Goal: Information Seeking & Learning: Learn about a topic

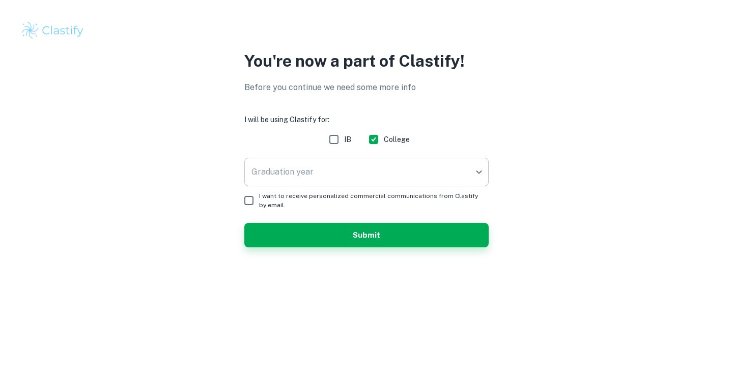
click at [359, 167] on body "We value your privacy We use cookies to enhance your browsing experience, serve…" at bounding box center [366, 185] width 733 height 370
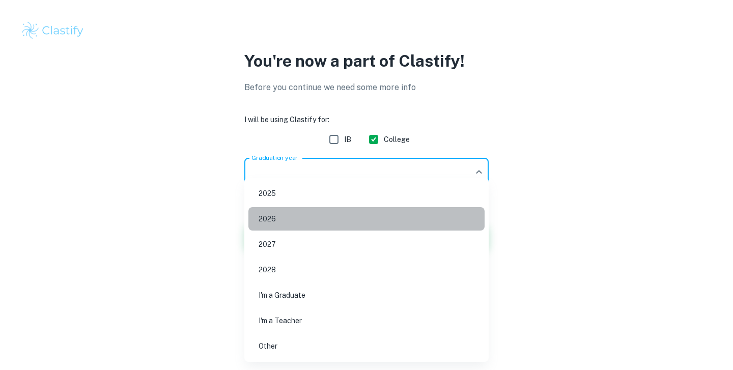
click at [363, 221] on li "2026" at bounding box center [366, 218] width 236 height 23
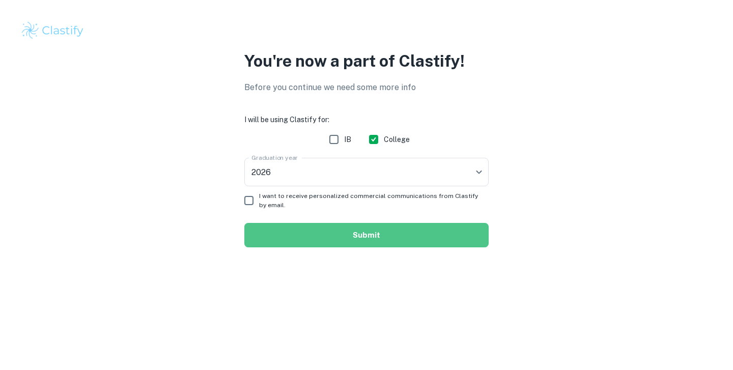
click at [367, 224] on button "Submit" at bounding box center [366, 235] width 244 height 24
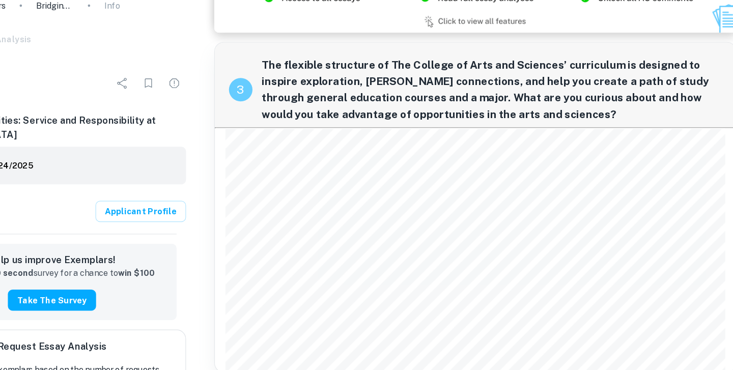
scroll to position [553, 0]
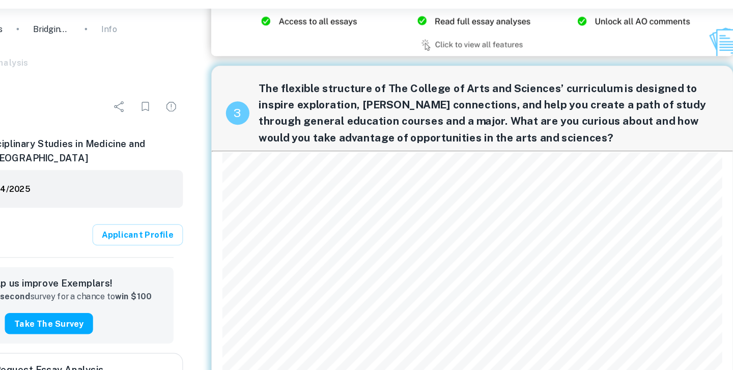
click at [380, 230] on div "3 The flexible structure of The College of Arts and Sciences’ curriculum is des…" at bounding box center [495, 229] width 452 height 286
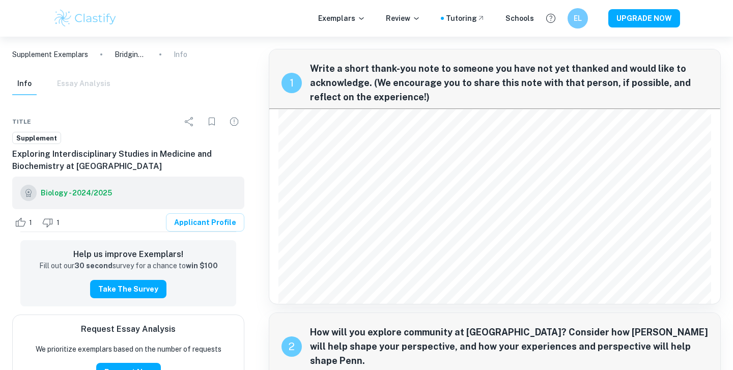
click at [47, 49] on p "Supplement Exemplars" at bounding box center [50, 54] width 76 height 11
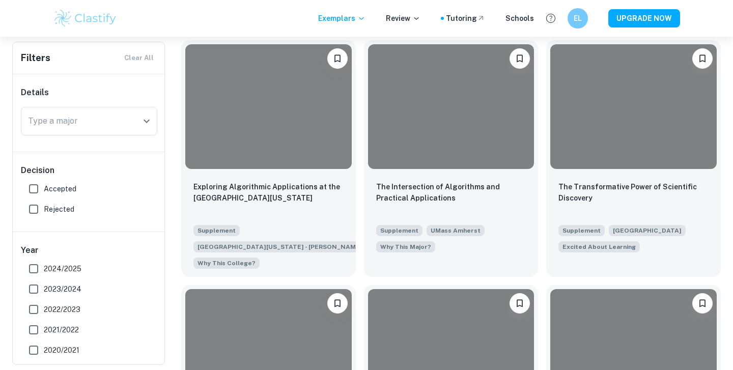
scroll to position [48697, 0]
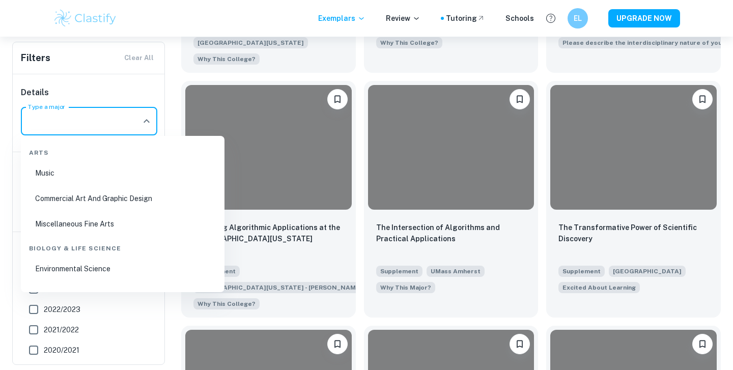
click at [129, 115] on input "Type a major" at bounding box center [81, 121] width 112 height 19
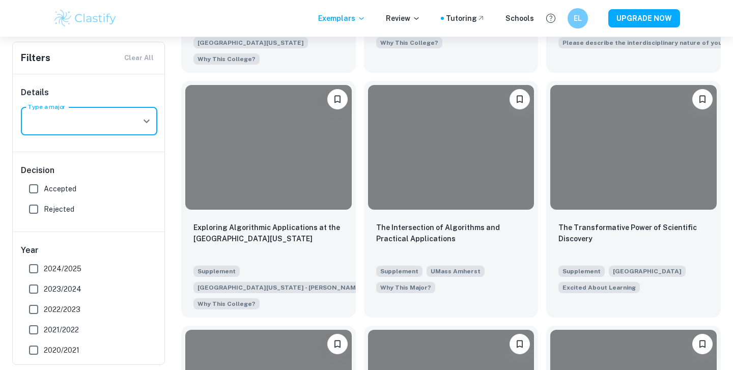
click at [116, 107] on div "Type a major" at bounding box center [89, 121] width 136 height 29
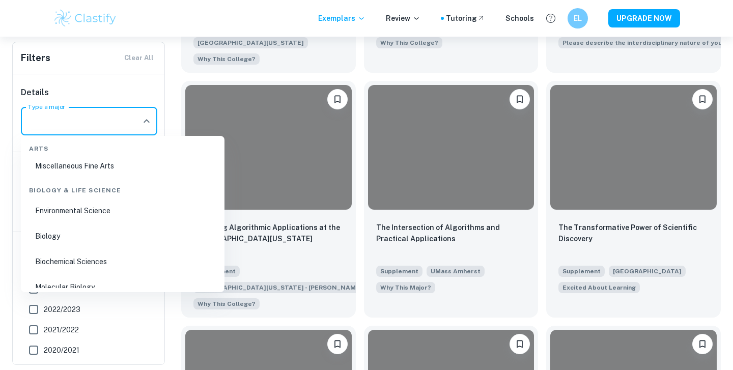
scroll to position [75, 0]
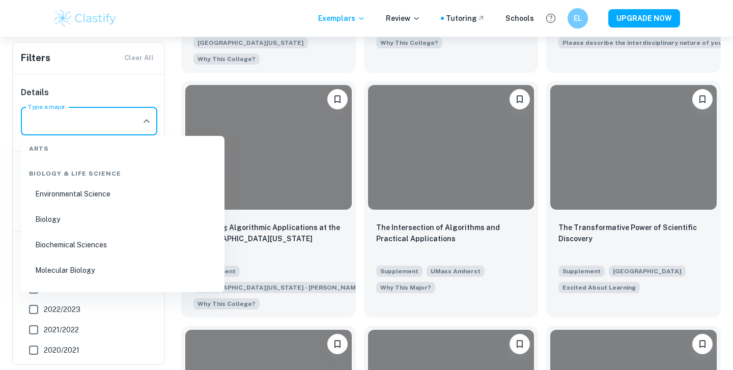
click at [133, 216] on li "Biology" at bounding box center [123, 219] width 196 height 23
click at [131, 222] on div "Decision Accepted Rejected" at bounding box center [89, 191] width 153 height 79
click at [75, 215] on label "Rejected" at bounding box center [86, 209] width 126 height 20
click at [44, 215] on input "Rejected" at bounding box center [33, 209] width 20 height 20
checkbox input "true"
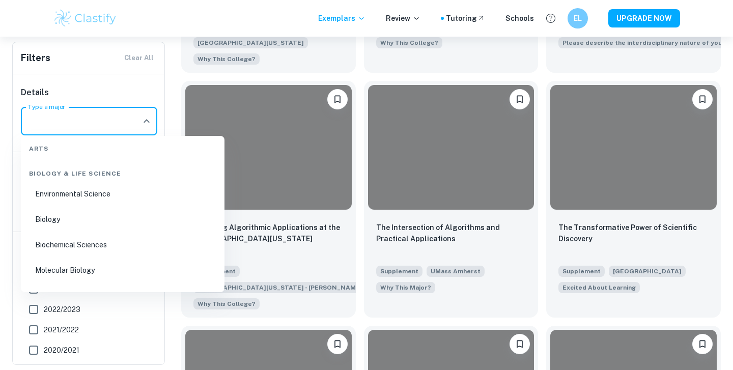
type input "Biology"
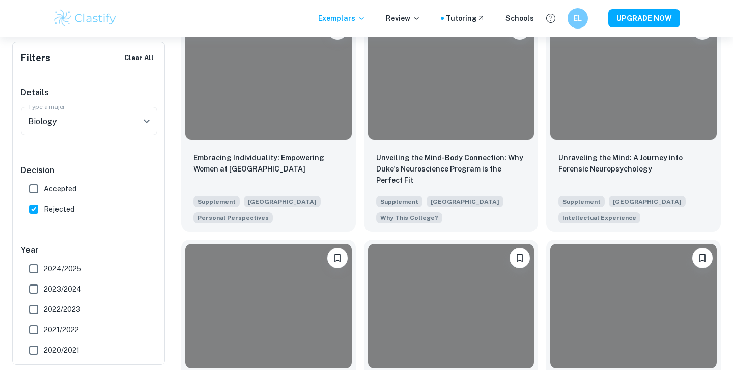
click at [53, 206] on span "Rejected" at bounding box center [59, 209] width 31 height 11
click at [44, 206] on input "Rejected" at bounding box center [33, 209] width 20 height 20
checkbox input "false"
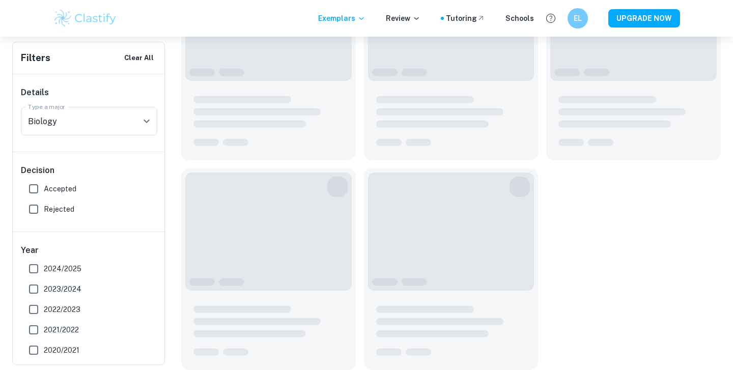
scroll to position [1517, 0]
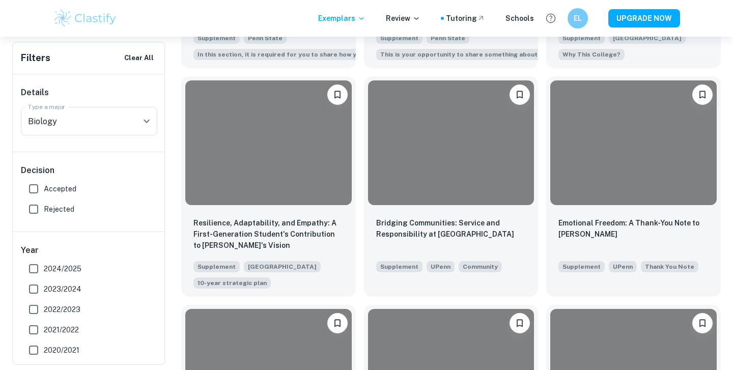
click at [47, 189] on span "Accepted" at bounding box center [60, 188] width 33 height 11
click at [44, 189] on input "Accepted" at bounding box center [33, 189] width 20 height 20
checkbox input "true"
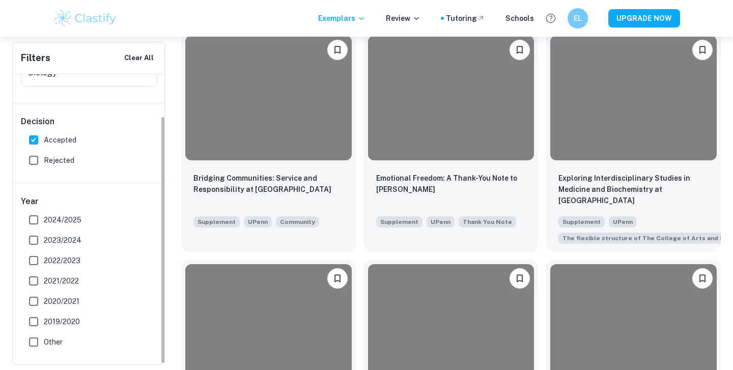
scroll to position [1575, 0]
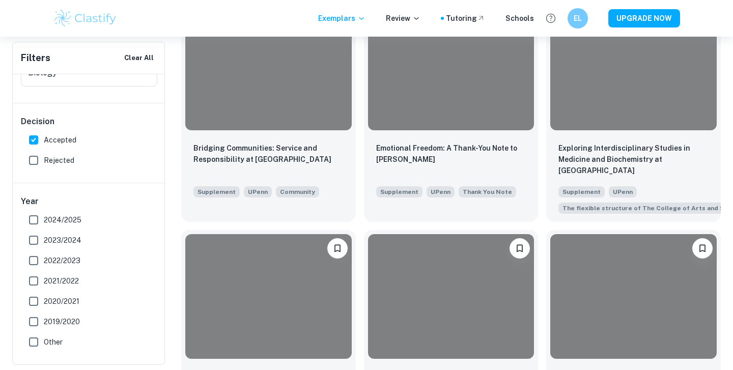
click at [46, 218] on span "2024/2025" at bounding box center [63, 219] width 38 height 11
click at [44, 218] on input "2024/2025" at bounding box center [33, 220] width 20 height 20
checkbox input "true"
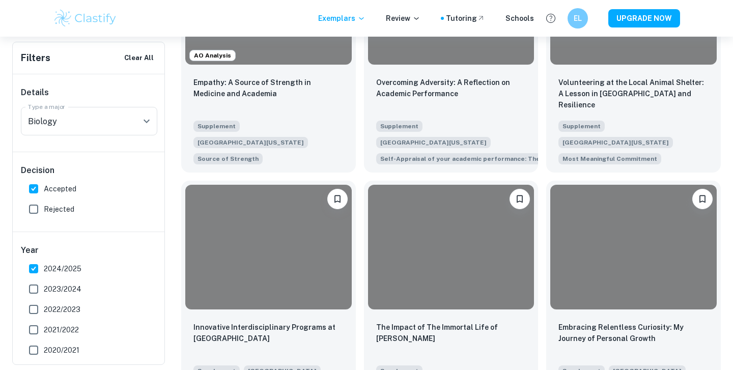
scroll to position [0, 0]
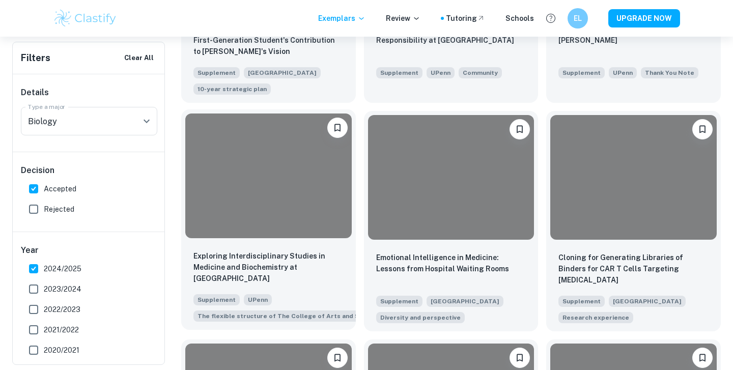
click at [294, 147] on div at bounding box center [268, 176] width 167 height 125
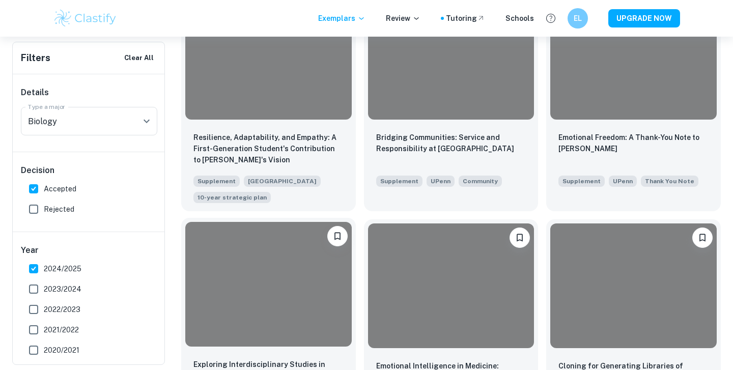
scroll to position [1241, 0]
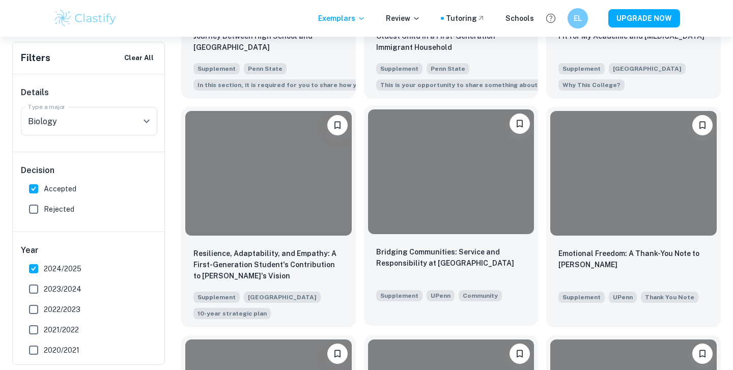
click at [501, 158] on div at bounding box center [451, 171] width 167 height 125
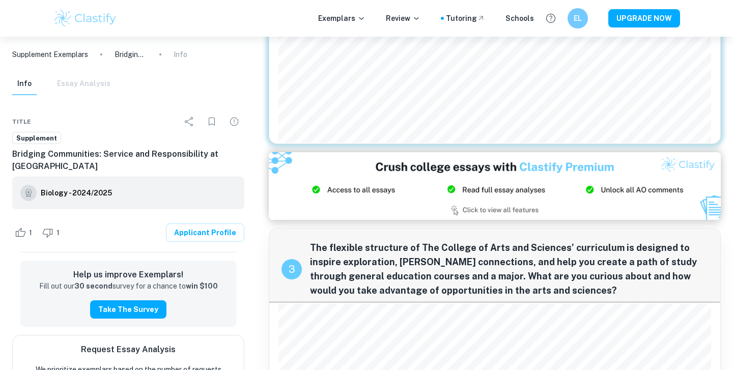
scroll to position [415, 0]
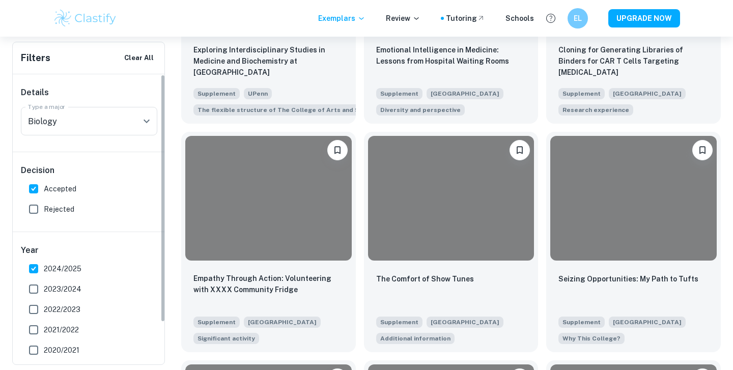
scroll to position [49, 0]
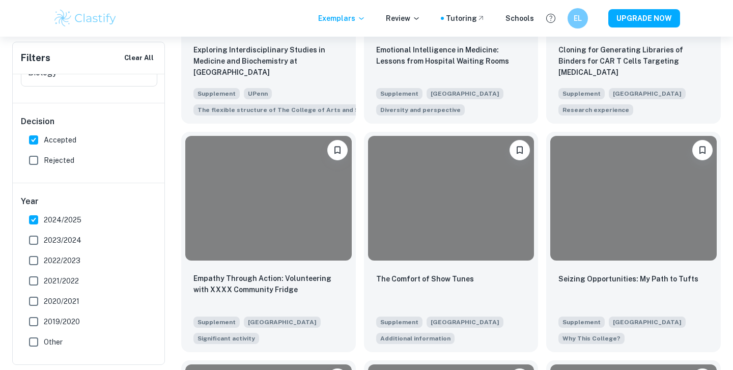
click at [54, 221] on span "2024/2025" at bounding box center [63, 219] width 38 height 11
click at [44, 221] on input "2024/2025" at bounding box center [33, 220] width 20 height 20
checkbox input "false"
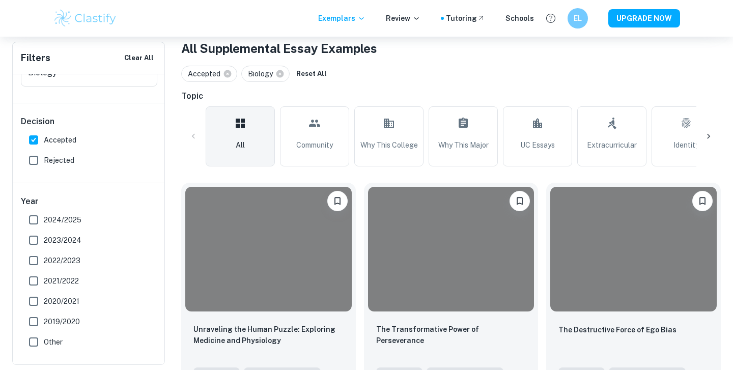
scroll to position [0, 0]
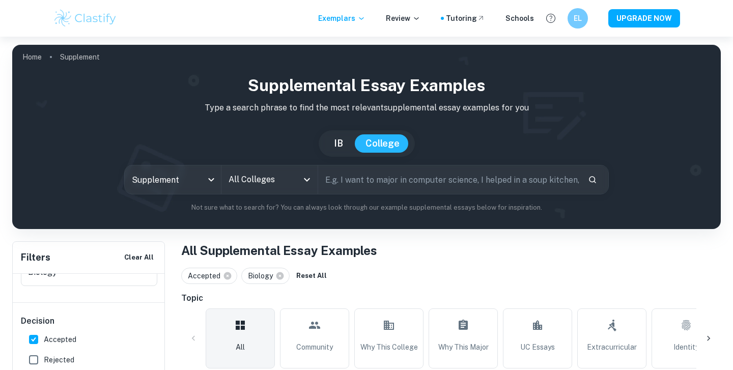
click at [231, 185] on input "All Colleges" at bounding box center [262, 179] width 72 height 19
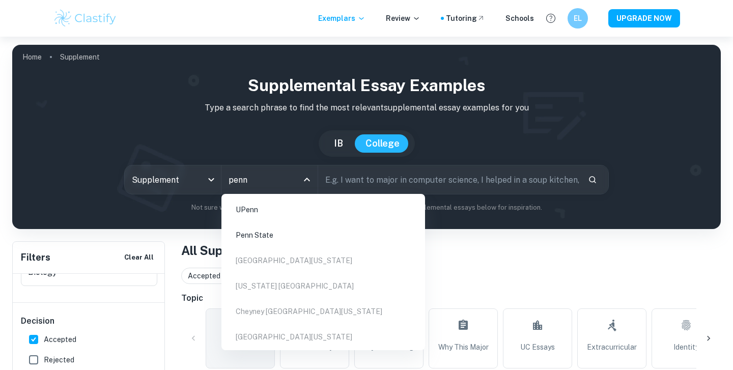
click at [256, 209] on li "UPenn" at bounding box center [324, 209] width 196 height 23
type input "penn"
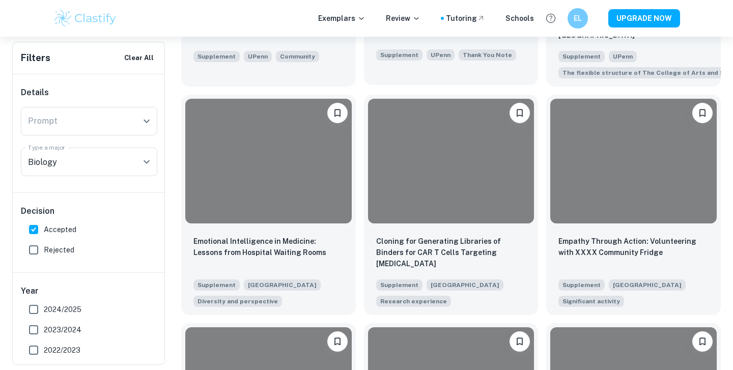
scroll to position [1619, 0]
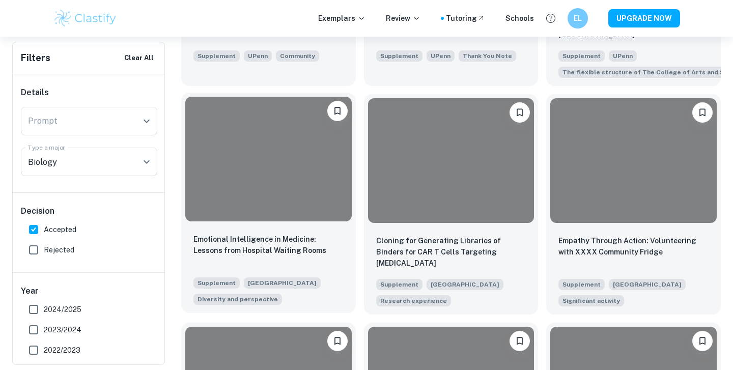
click at [293, 130] on div at bounding box center [268, 159] width 167 height 125
